Goal: Task Accomplishment & Management: Use online tool/utility

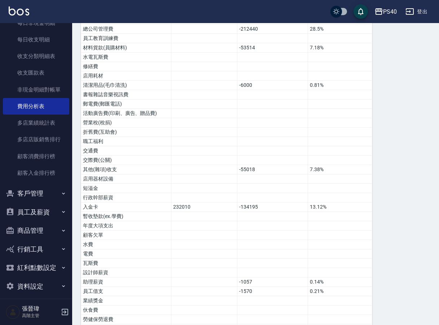
scroll to position [351, 0]
click at [48, 210] on button "員工及薪資" at bounding box center [36, 212] width 66 height 19
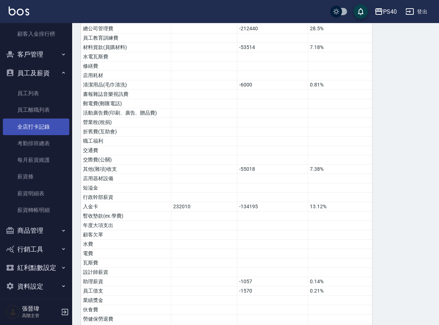
scroll to position [742, 0]
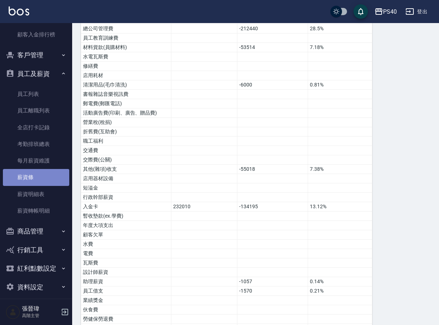
click at [37, 171] on link "薪資條" at bounding box center [36, 177] width 66 height 17
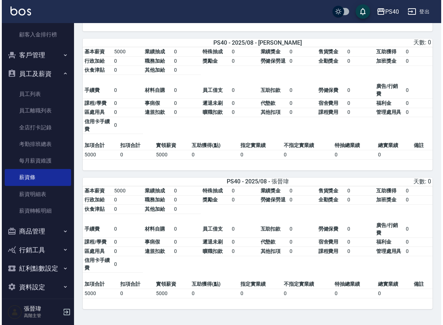
scroll to position [1365, 0]
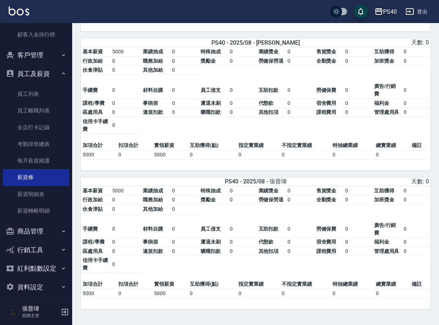
click at [382, 13] on icon "button" at bounding box center [378, 11] width 9 height 9
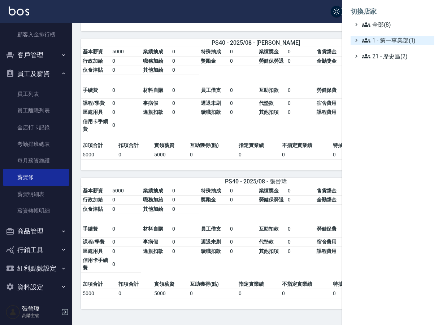
click at [379, 36] on ul "全部(8) 1 - 第一事業部(1) 21 - 歷史區(2)" at bounding box center [392, 40] width 84 height 40
click at [384, 42] on span "1 - 第一事業部(1)" at bounding box center [396, 40] width 70 height 9
click at [402, 52] on span "1.08 - 張晉瑋(6)" at bounding box center [400, 49] width 62 height 9
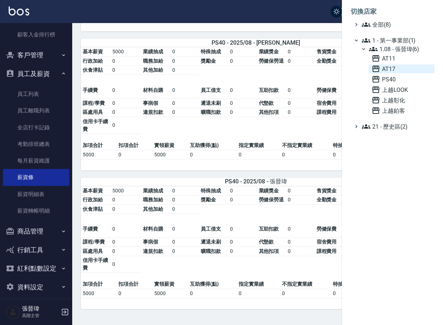
click at [396, 70] on span "AT17" at bounding box center [401, 69] width 60 height 9
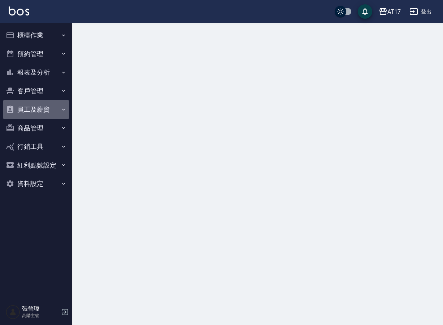
click at [48, 105] on button "員工及薪資" at bounding box center [36, 109] width 66 height 19
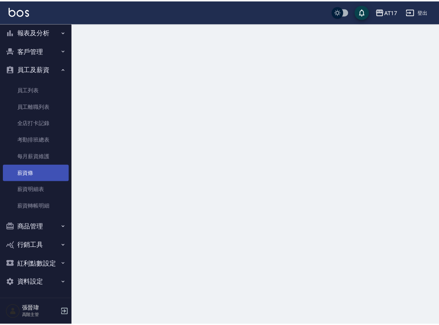
scroll to position [40, 0]
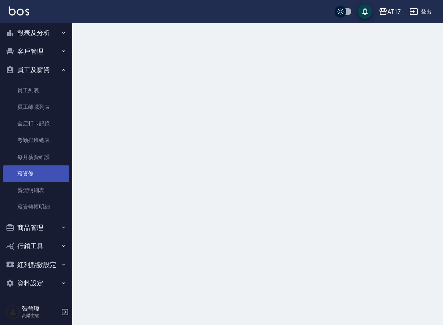
click at [37, 170] on link "薪資條" at bounding box center [36, 174] width 66 height 17
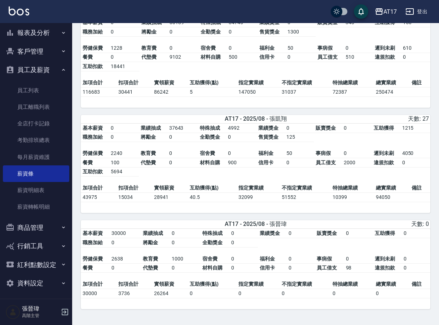
scroll to position [1697, 0]
click at [45, 30] on button "報表及分析" at bounding box center [36, 32] width 66 height 19
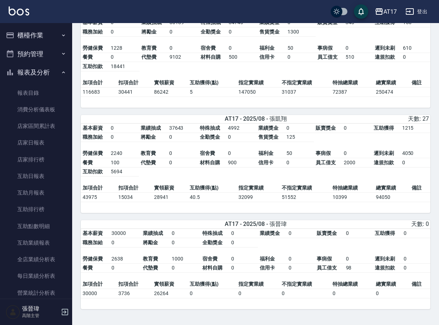
scroll to position [0, 0]
drag, startPoint x: 54, startPoint y: 38, endPoint x: 53, endPoint y: 47, distance: 9.8
click at [54, 38] on button "櫃檯作業" at bounding box center [36, 35] width 66 height 19
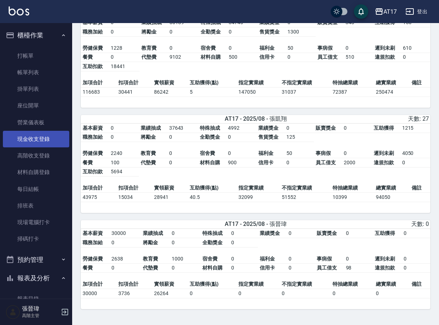
click at [52, 142] on link "現金收支登錄" at bounding box center [36, 139] width 66 height 17
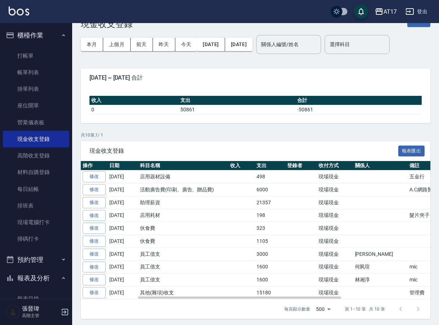
scroll to position [19, 0]
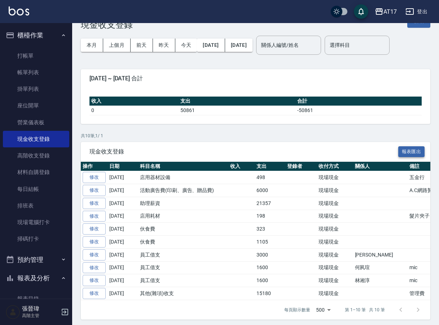
click at [423, 153] on button "報表匯出" at bounding box center [411, 151] width 27 height 11
click at [43, 75] on link "帳單列表" at bounding box center [36, 72] width 66 height 17
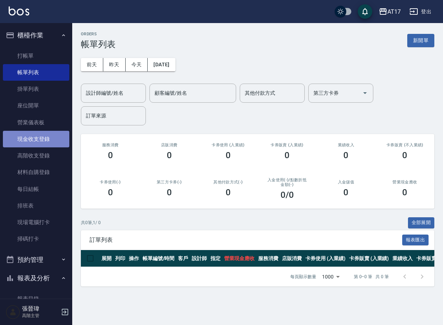
click at [50, 138] on link "現金收支登錄" at bounding box center [36, 139] width 66 height 17
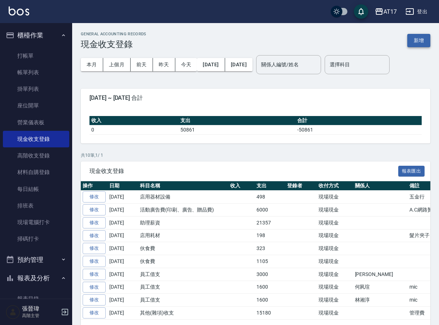
click at [424, 45] on button "新增" at bounding box center [418, 40] width 23 height 13
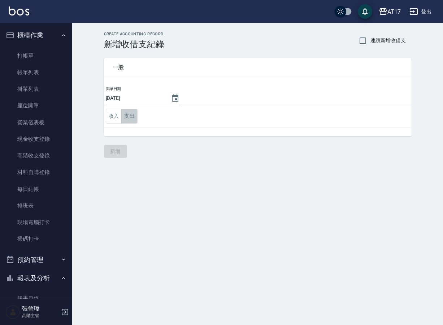
click at [134, 115] on button "支出" at bounding box center [129, 116] width 16 height 15
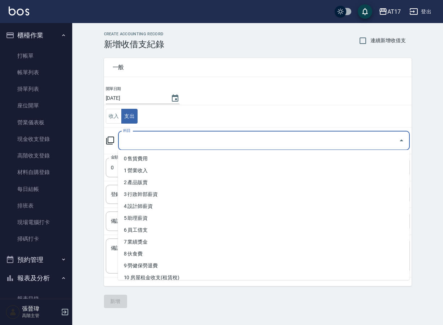
click at [193, 141] on input "科目" at bounding box center [258, 141] width 274 height 13
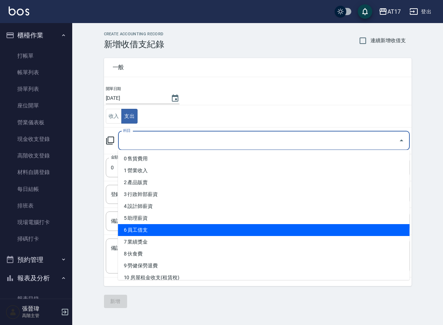
click at [177, 228] on li "6 員工借支" at bounding box center [263, 230] width 291 height 12
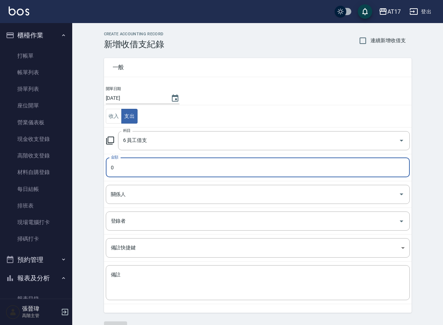
type input "6 員工借支"
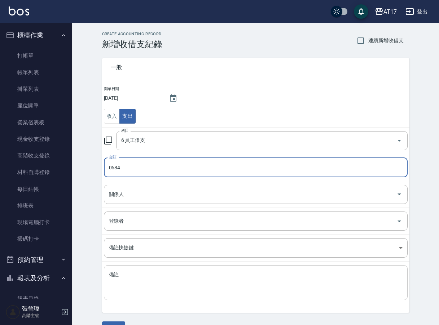
type input "0684"
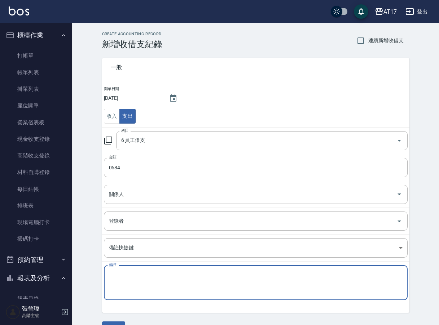
click at [149, 276] on textarea "備註" at bounding box center [256, 283] width 294 height 23
type textarea "1"
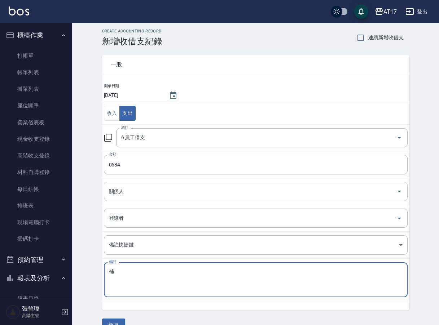
type textarea "補"
click at [223, 187] on input "關係人" at bounding box center [250, 191] width 286 height 13
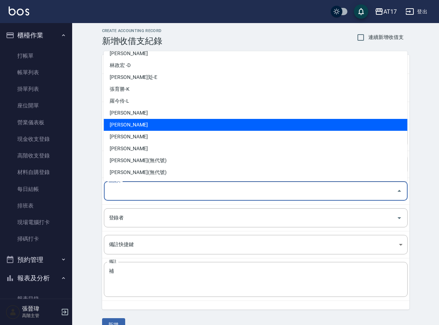
scroll to position [209, 0]
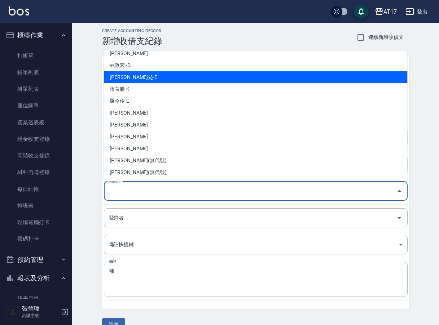
click at [176, 79] on li "林玟彣-E" at bounding box center [256, 77] width 304 height 12
type input "林玟彣-E"
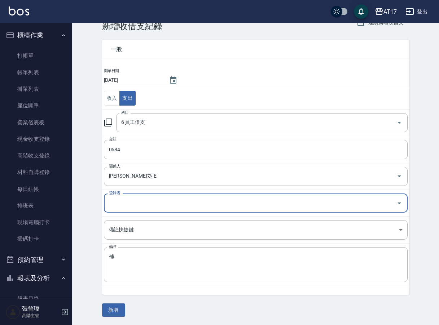
scroll to position [18, 0]
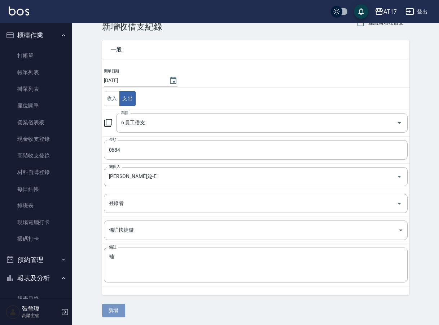
click at [119, 310] on button "新增" at bounding box center [113, 310] width 23 height 13
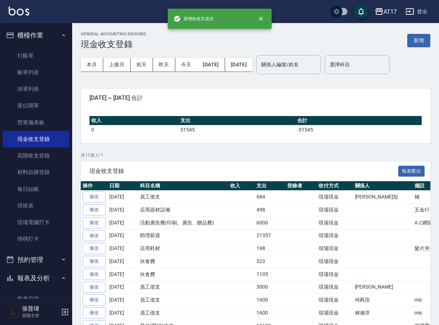
click at [24, 12] on img at bounding box center [19, 10] width 21 height 9
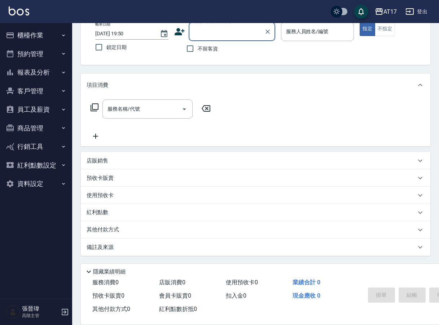
scroll to position [51, 0]
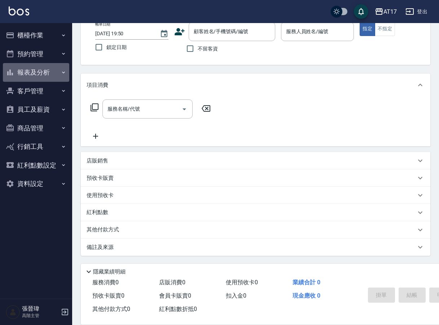
click at [29, 71] on button "報表及分析" at bounding box center [36, 72] width 66 height 19
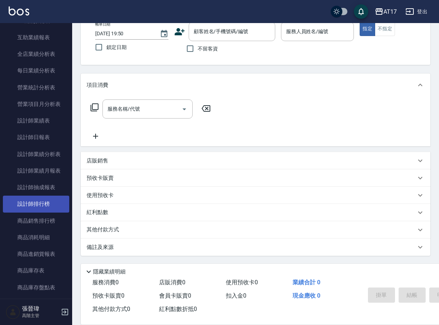
scroll to position [206, 0]
click at [39, 205] on link "設計師排行榜" at bounding box center [36, 204] width 66 height 17
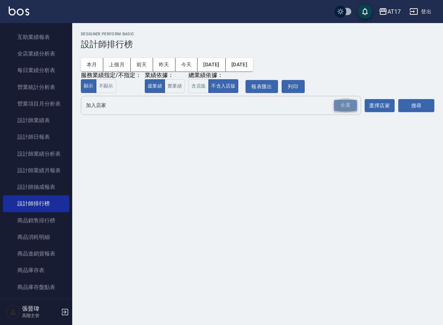
click at [347, 106] on div "全選" at bounding box center [345, 105] width 23 height 11
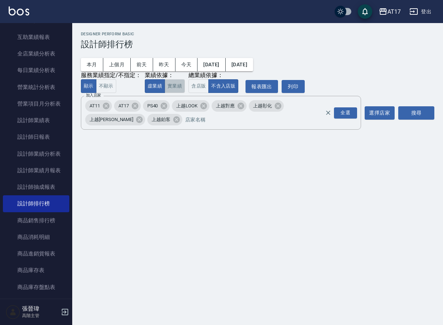
click at [170, 92] on button "實業績" at bounding box center [174, 86] width 20 height 14
click at [422, 118] on button "搜尋" at bounding box center [416, 112] width 36 height 13
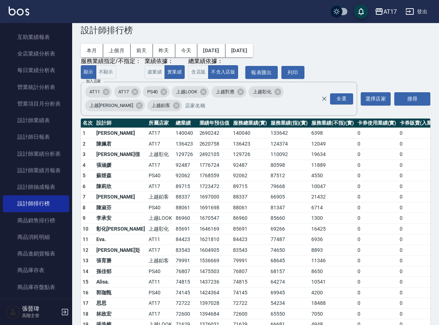
scroll to position [14, 0]
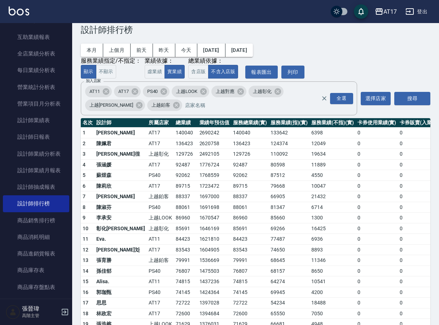
click at [16, 15] on img at bounding box center [19, 10] width 21 height 9
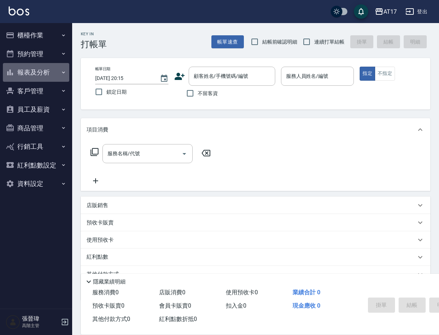
click at [56, 73] on button "報表及分析" at bounding box center [36, 72] width 66 height 19
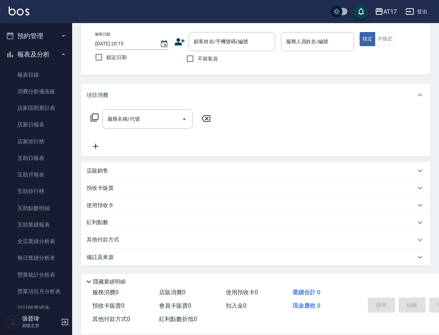
scroll to position [40, 0]
click at [24, 13] on img at bounding box center [19, 10] width 21 height 9
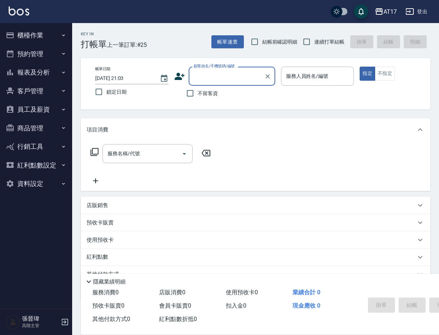
click at [56, 73] on button "報表及分析" at bounding box center [36, 72] width 66 height 19
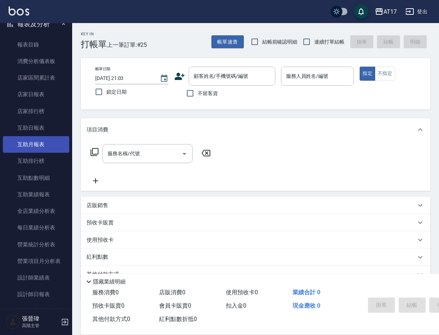
scroll to position [49, 0]
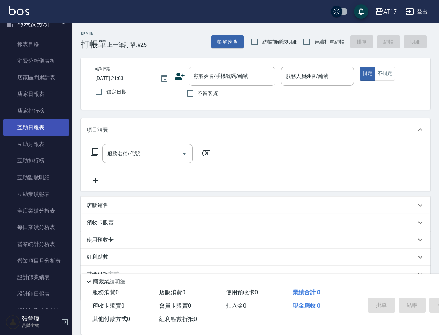
click at [38, 126] on link "互助日報表" at bounding box center [36, 127] width 66 height 17
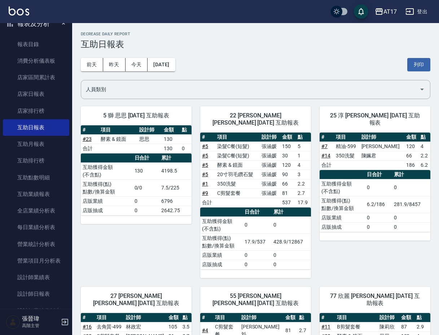
click at [23, 14] on img at bounding box center [19, 10] width 21 height 9
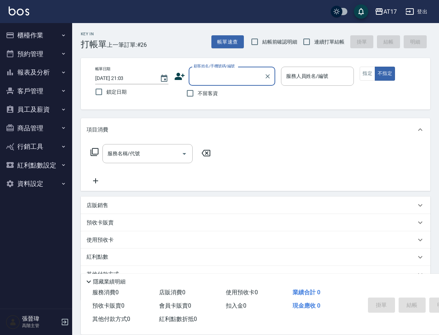
scroll to position [0, 0]
click at [32, 8] on div "AT17 登出" at bounding box center [219, 11] width 439 height 23
click at [26, 12] on img at bounding box center [19, 10] width 21 height 9
